Goal: Task Accomplishment & Management: Check status

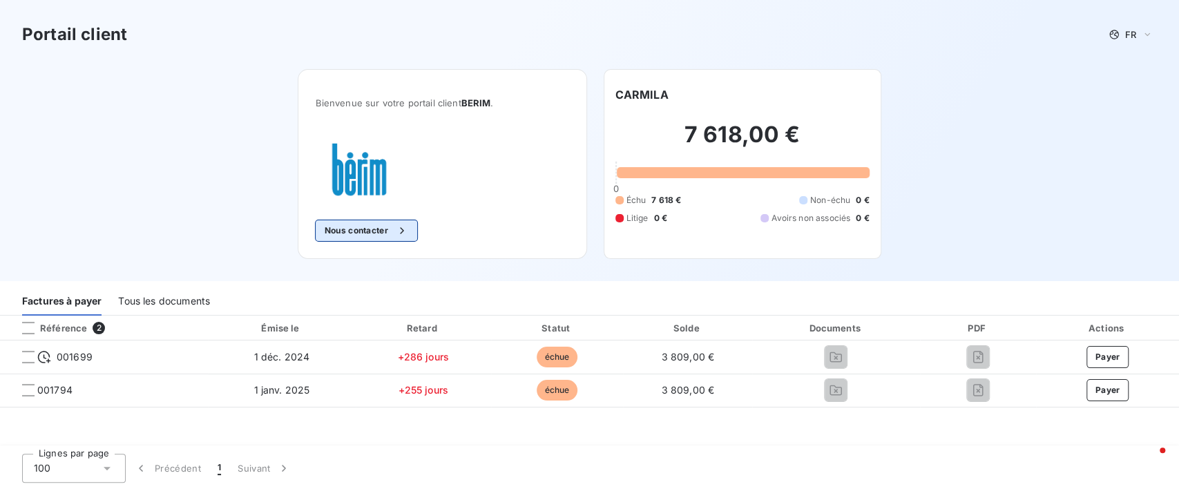
click at [404, 226] on icon "button" at bounding box center [402, 231] width 14 height 14
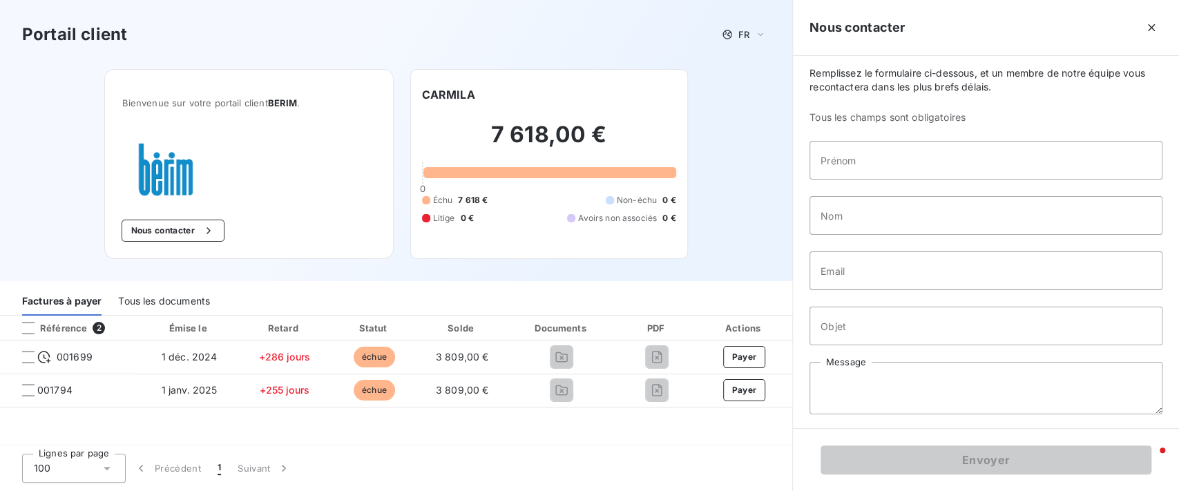
scroll to position [8, 0]
click at [1145, 37] on button "button" at bounding box center [1152, 28] width 22 height 22
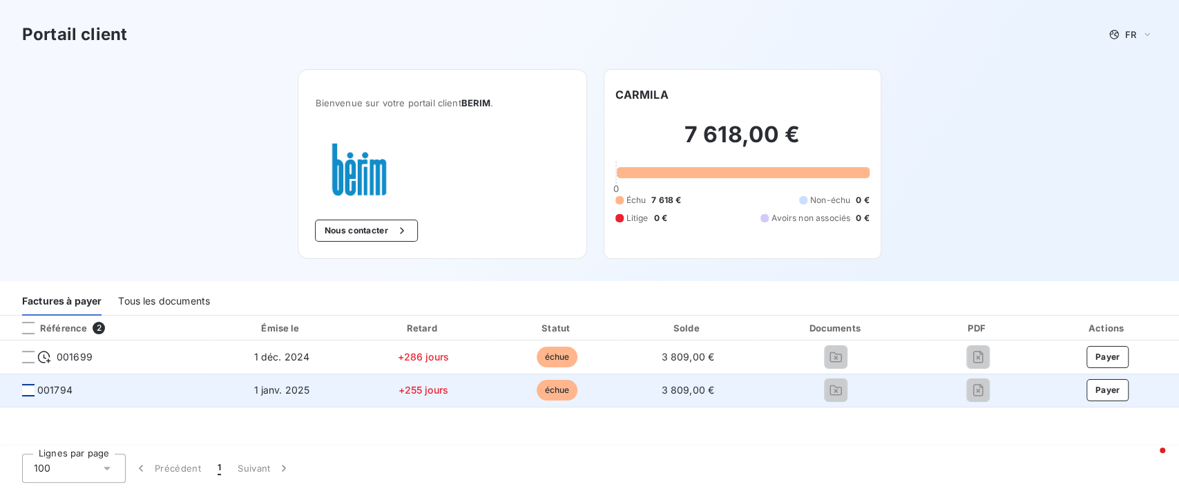
click at [28, 392] on div at bounding box center [28, 390] width 12 height 12
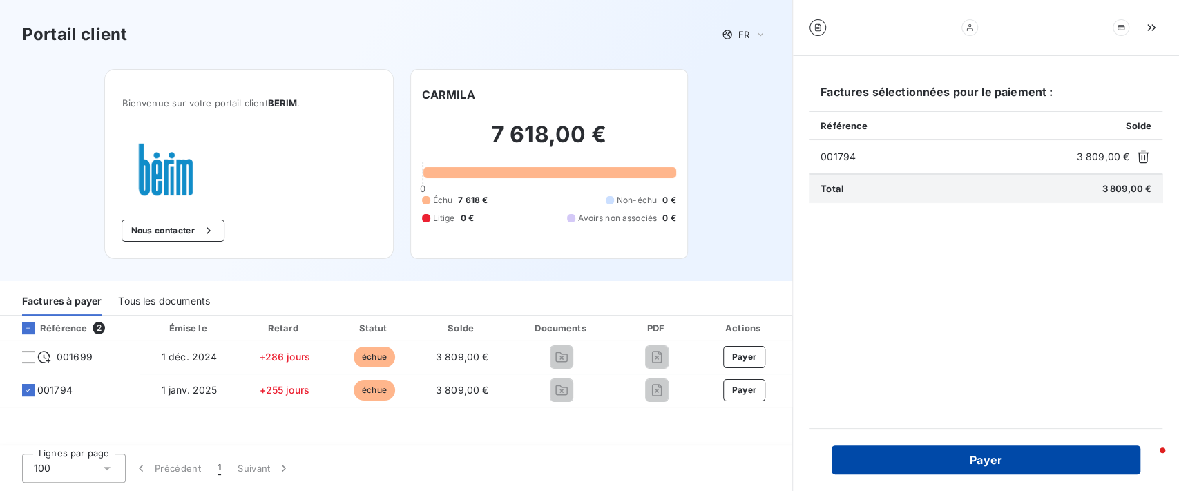
click at [929, 464] on button "Payer" at bounding box center [986, 460] width 309 height 29
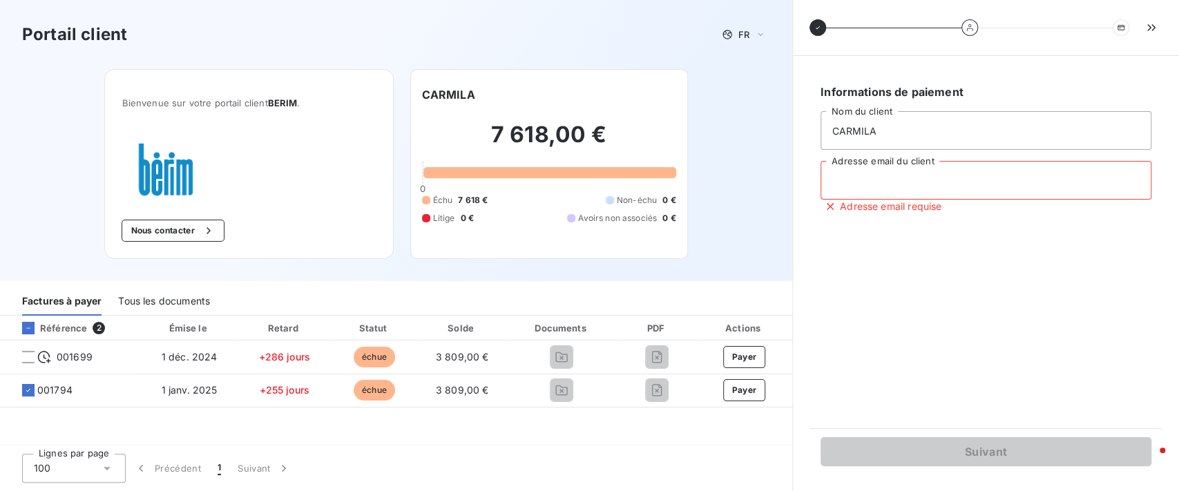
click at [951, 183] on input "Adresse email du client" at bounding box center [986, 180] width 331 height 39
drag, startPoint x: 970, startPoint y: 180, endPoint x: 772, endPoint y: 174, distance: 198.4
click at [772, 174] on div "Portail client FR Bienvenue sur votre portail client BERIM . Nous contacter CAR…" at bounding box center [589, 245] width 1179 height 491
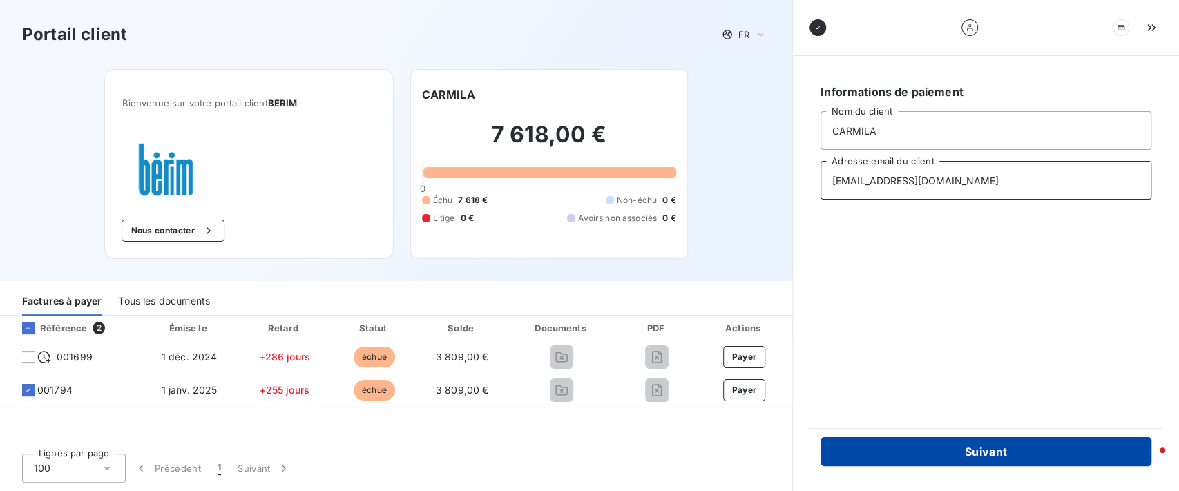
type input "[EMAIL_ADDRESS][DOMAIN_NAME]"
click at [944, 450] on button "Suivant" at bounding box center [986, 451] width 331 height 29
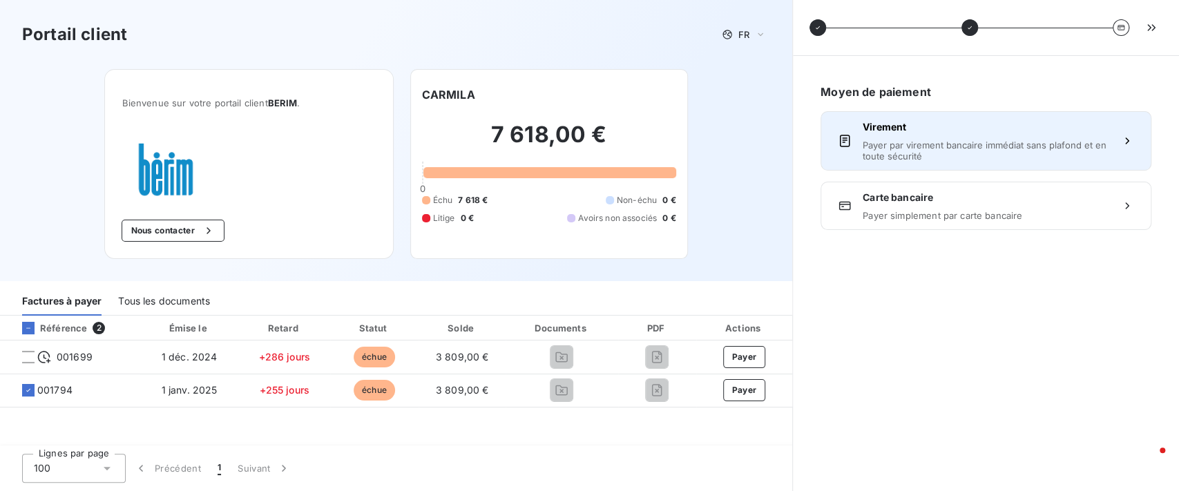
click at [969, 167] on button "Virement Payer par virement bancaire immédiat sans plafond et en toute sécurité" at bounding box center [986, 140] width 331 height 59
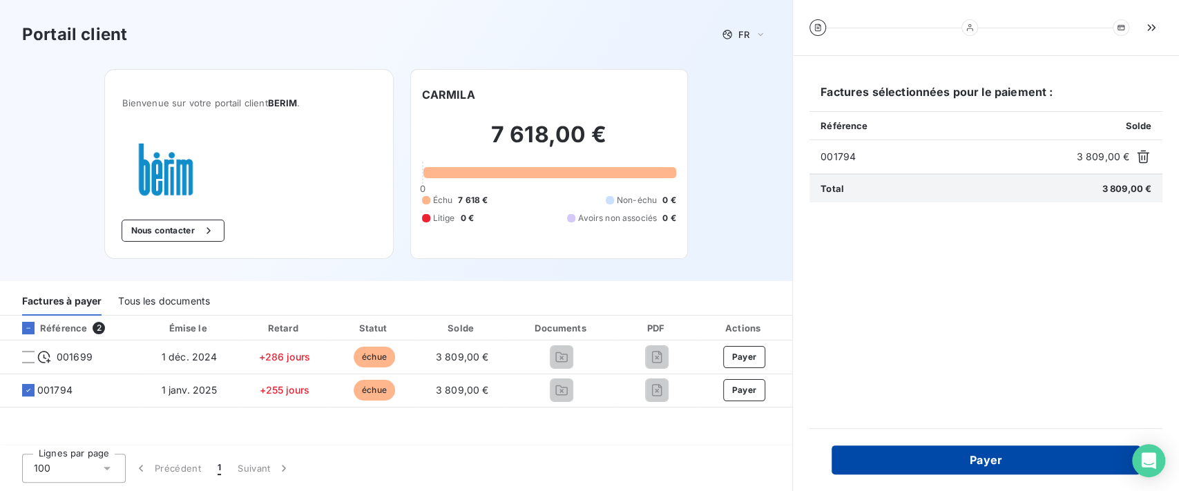
click at [941, 461] on button "Payer" at bounding box center [986, 460] width 309 height 29
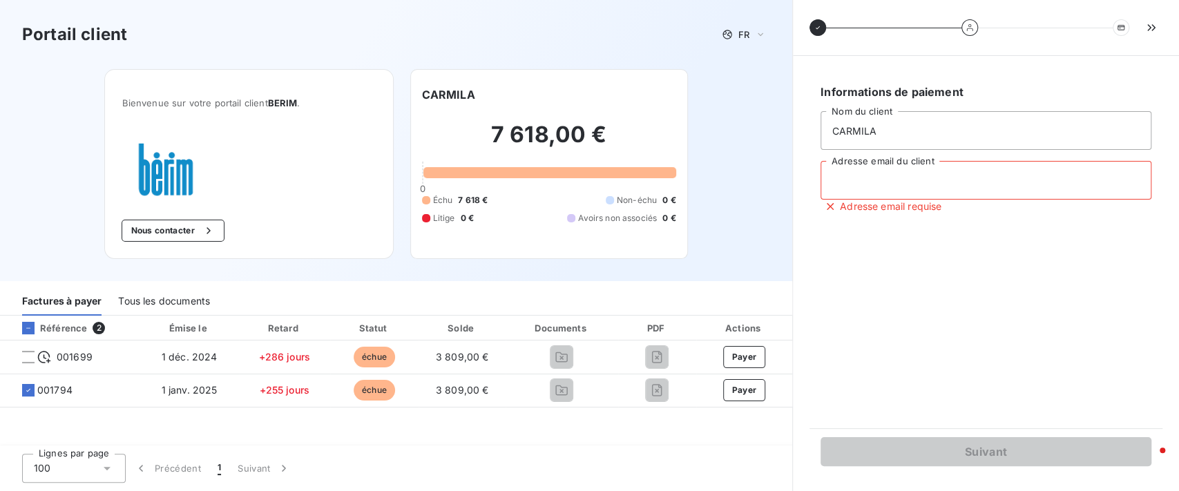
click at [892, 175] on input "Adresse email du client" at bounding box center [986, 180] width 331 height 39
type input "[EMAIL_ADDRESS][DOMAIN_NAME]"
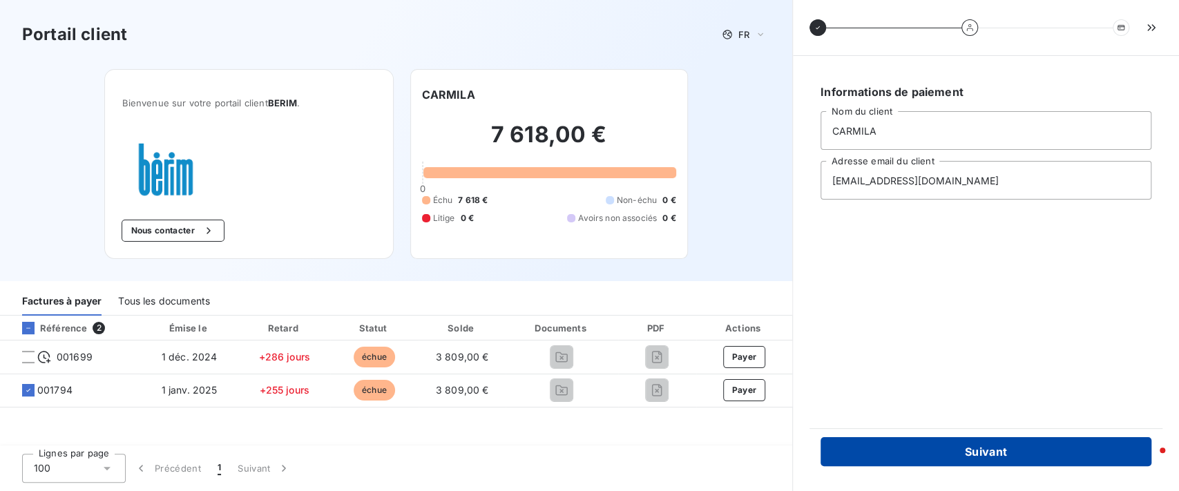
click at [953, 452] on button "Suivant" at bounding box center [986, 451] width 331 height 29
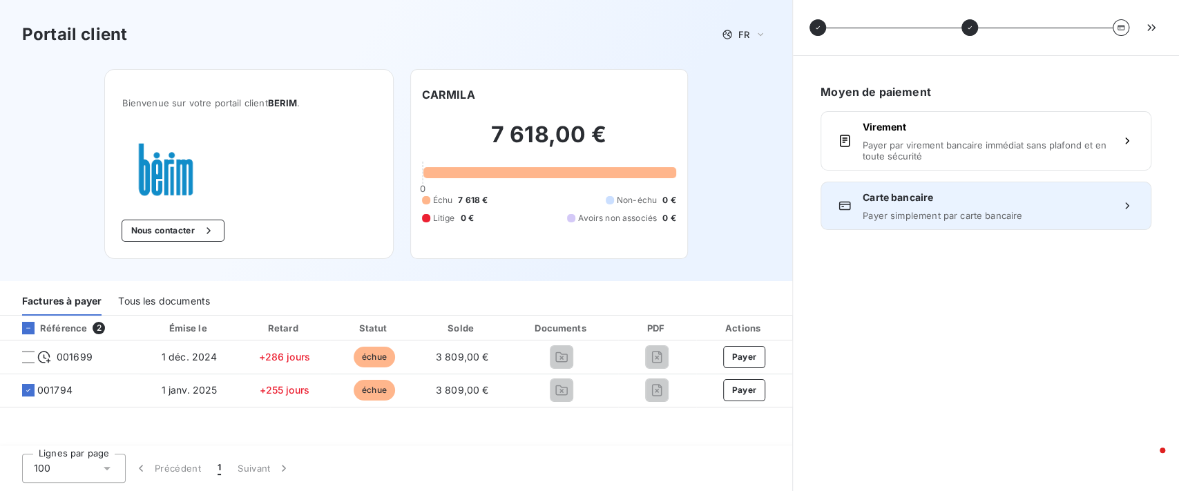
click at [922, 212] on span "Payer simplement par carte bancaire" at bounding box center [986, 215] width 247 height 11
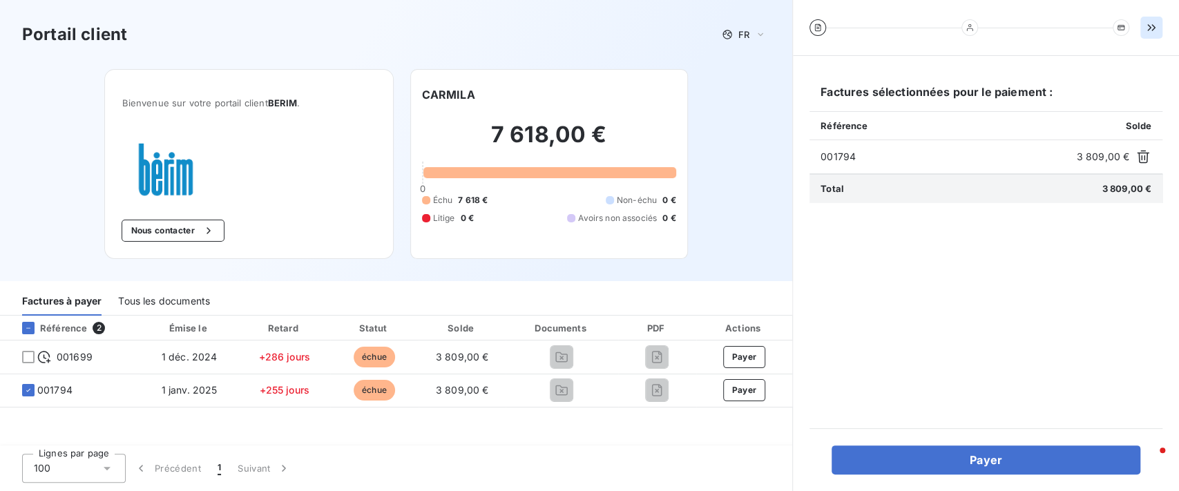
click at [1158, 25] on button "button" at bounding box center [1152, 28] width 22 height 22
